Goal: Information Seeking & Learning: Find specific fact

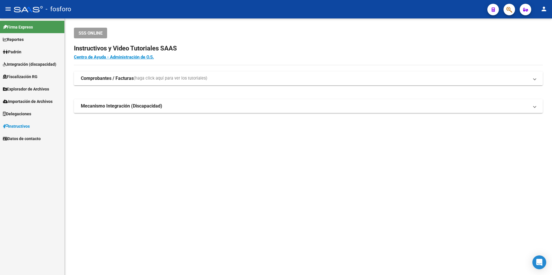
click at [41, 51] on link "Padrón" at bounding box center [32, 52] width 64 height 12
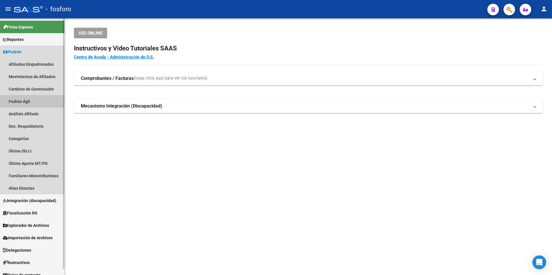
click at [34, 99] on link "Padrón Ágil" at bounding box center [32, 101] width 64 height 12
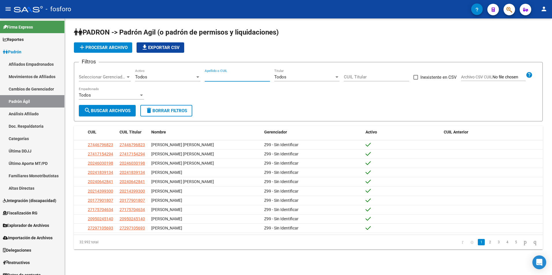
click at [240, 75] on input "Apellido o CUIL" at bounding box center [237, 76] width 65 height 5
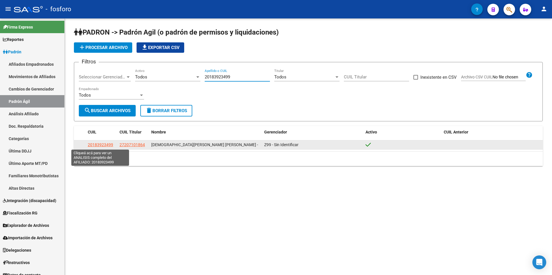
type input "20183923499"
click at [100, 147] on span "20183923499" at bounding box center [100, 145] width 25 height 5
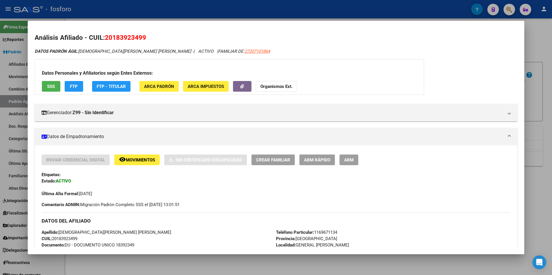
drag, startPoint x: 105, startPoint y: 37, endPoint x: 156, endPoint y: 69, distance: 61.2
click at [156, 69] on div "Análisis Afiliado - CUIL: 20183923499 DATOS PADRÓN ÁGIL: RUSSO JOSE LUIS - | AC…" at bounding box center [276, 267] width 483 height 468
click at [244, 30] on mat-dialog-content "Análisis Afiliado - CUIL: 20183923499 DATOS PADRÓN ÁGIL: RUSSO JOSE LUIS - | AC…" at bounding box center [276, 138] width 497 height 220
drag, startPoint x: 147, startPoint y: 40, endPoint x: 105, endPoint y: 38, distance: 41.9
click at [105, 38] on h2 "Análisis Afiliado - CUIL: 20183923499" at bounding box center [276, 38] width 483 height 10
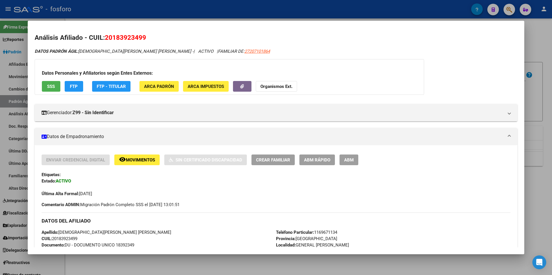
copy span "20183923499"
